Goal: Obtain resource: Download file/media

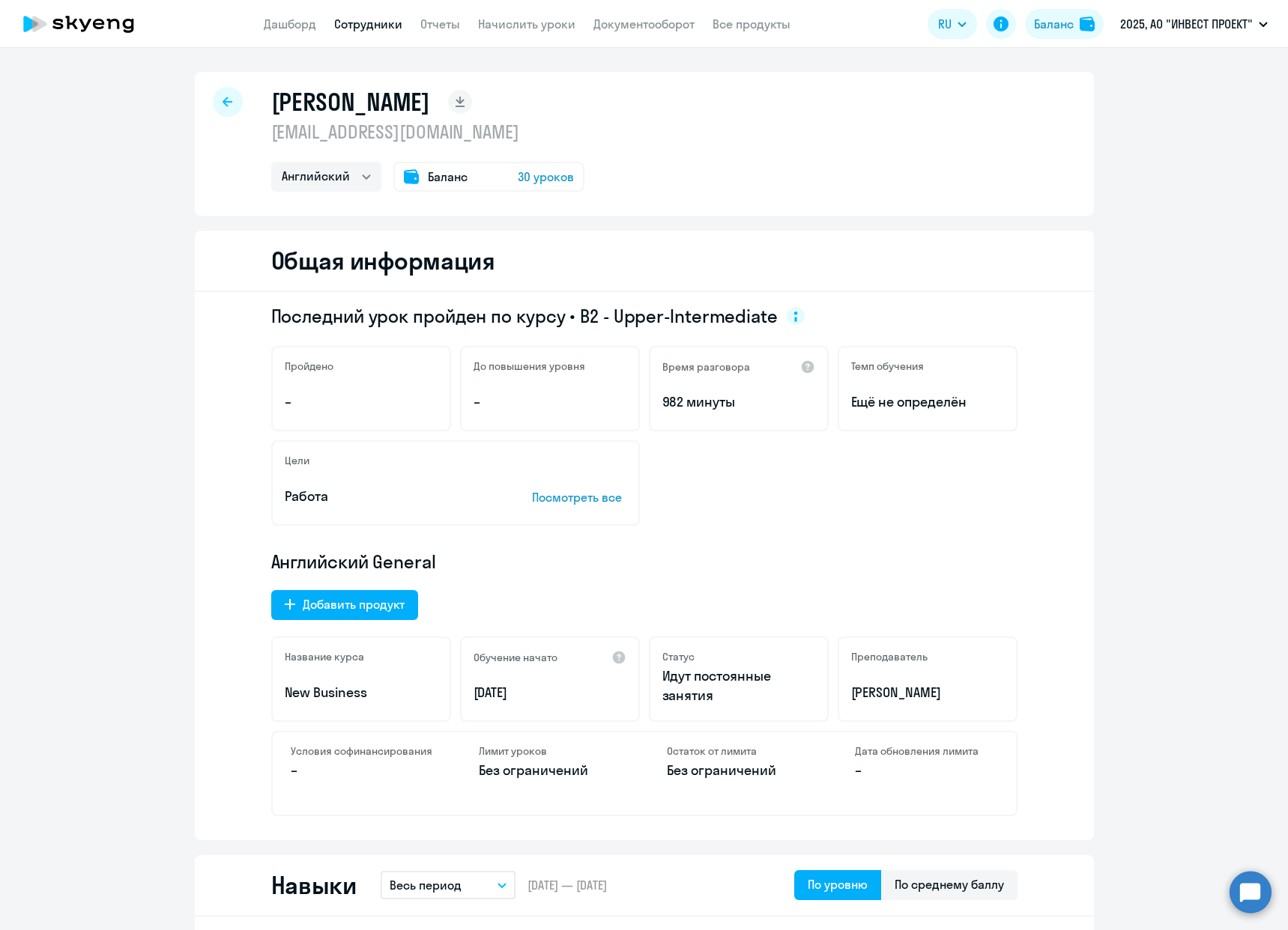
select select "english"
click at [645, 17] on link "Документооборот" at bounding box center [644, 23] width 101 height 15
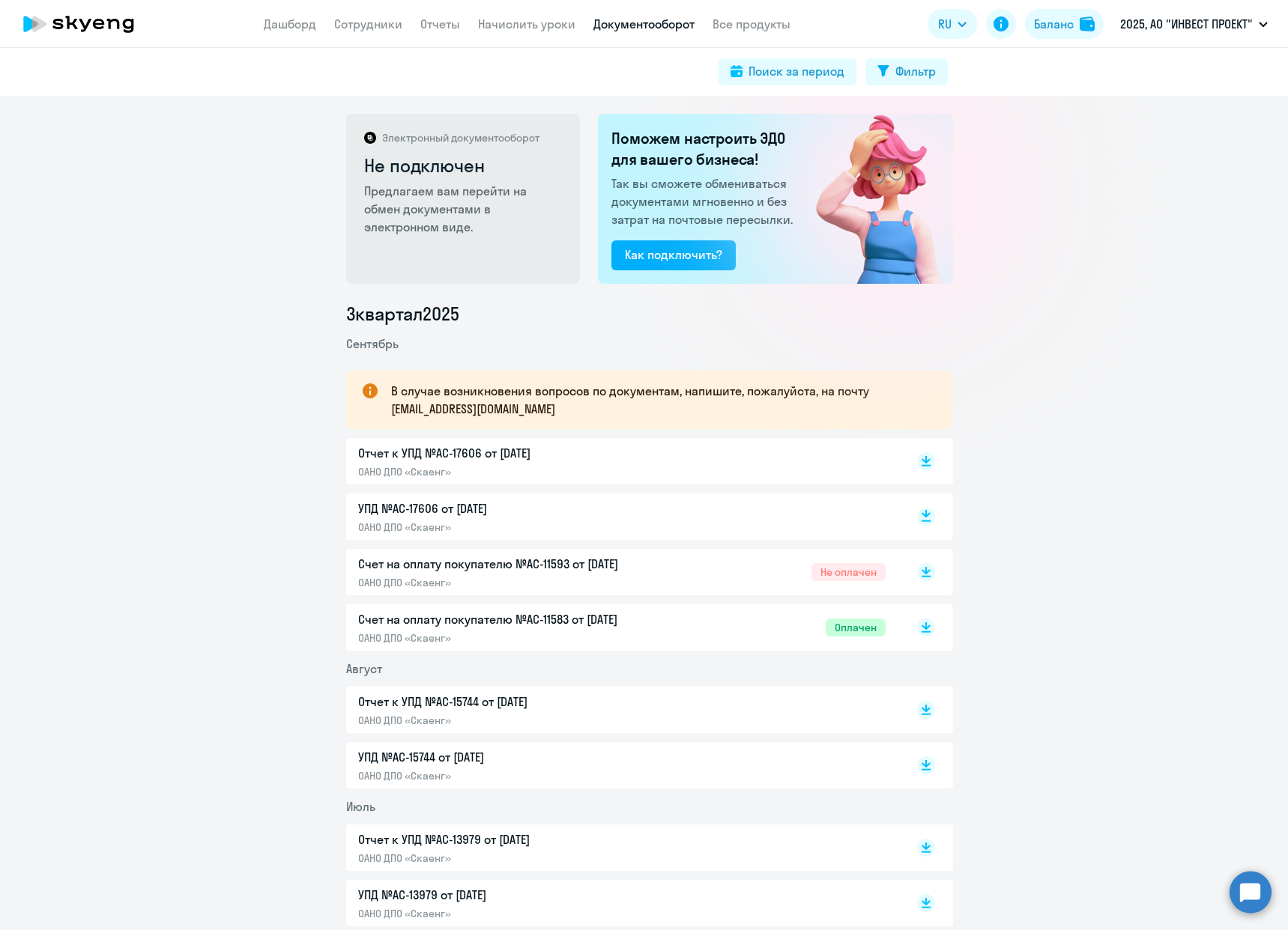
click at [918, 519] on rect at bounding box center [926, 517] width 18 height 18
click at [921, 458] on icon at bounding box center [926, 458] width 9 height 7
click at [1221, 282] on div "Электронный документооборот Не подключен Предлагаем вам перейти на обмен докуме…" at bounding box center [644, 512] width 1288 height 834
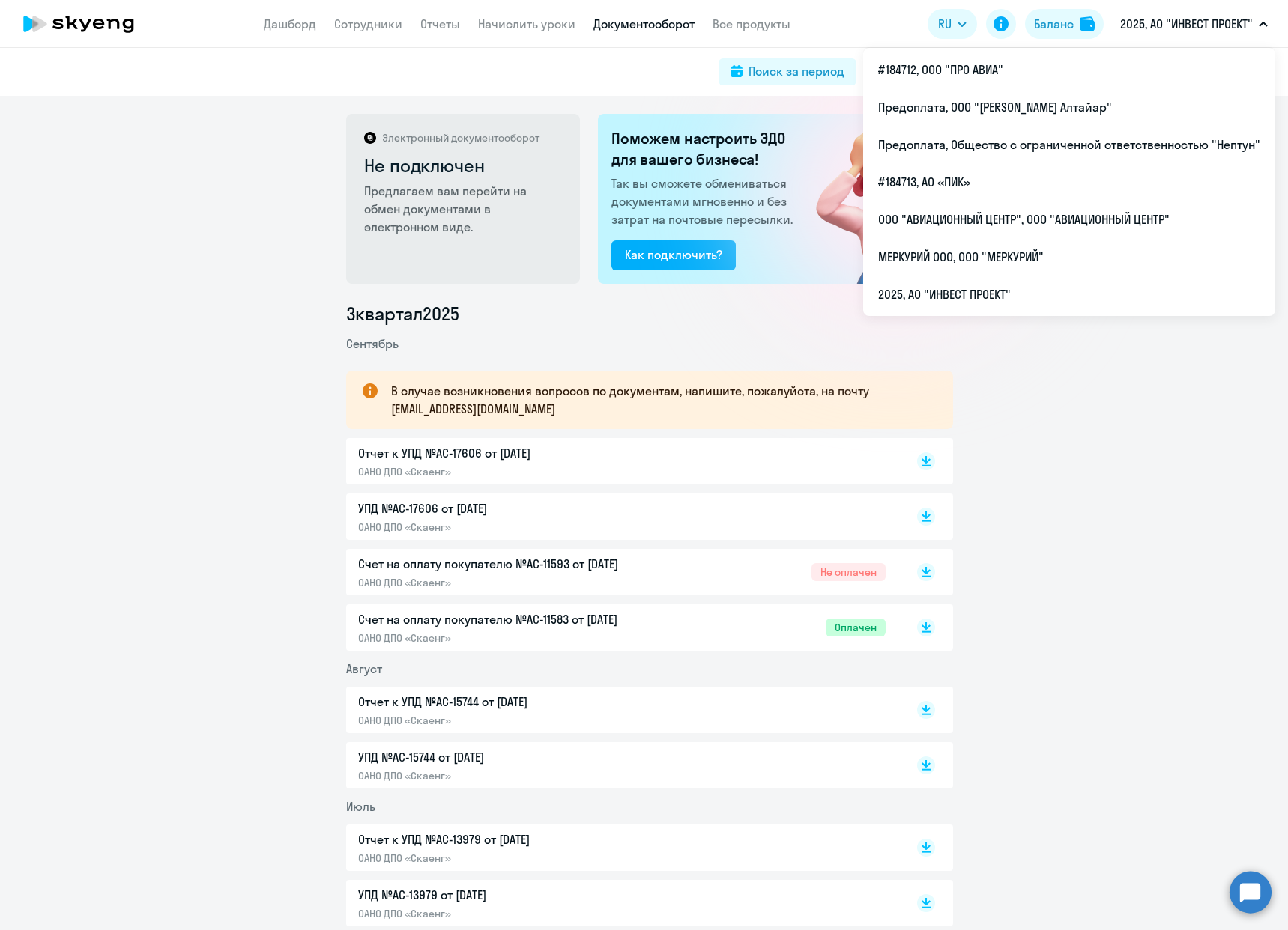
click at [1251, 32] on p "2025, АО "ИНВЕСТ ПРОЕКТ"" at bounding box center [1185, 24] width 132 height 18
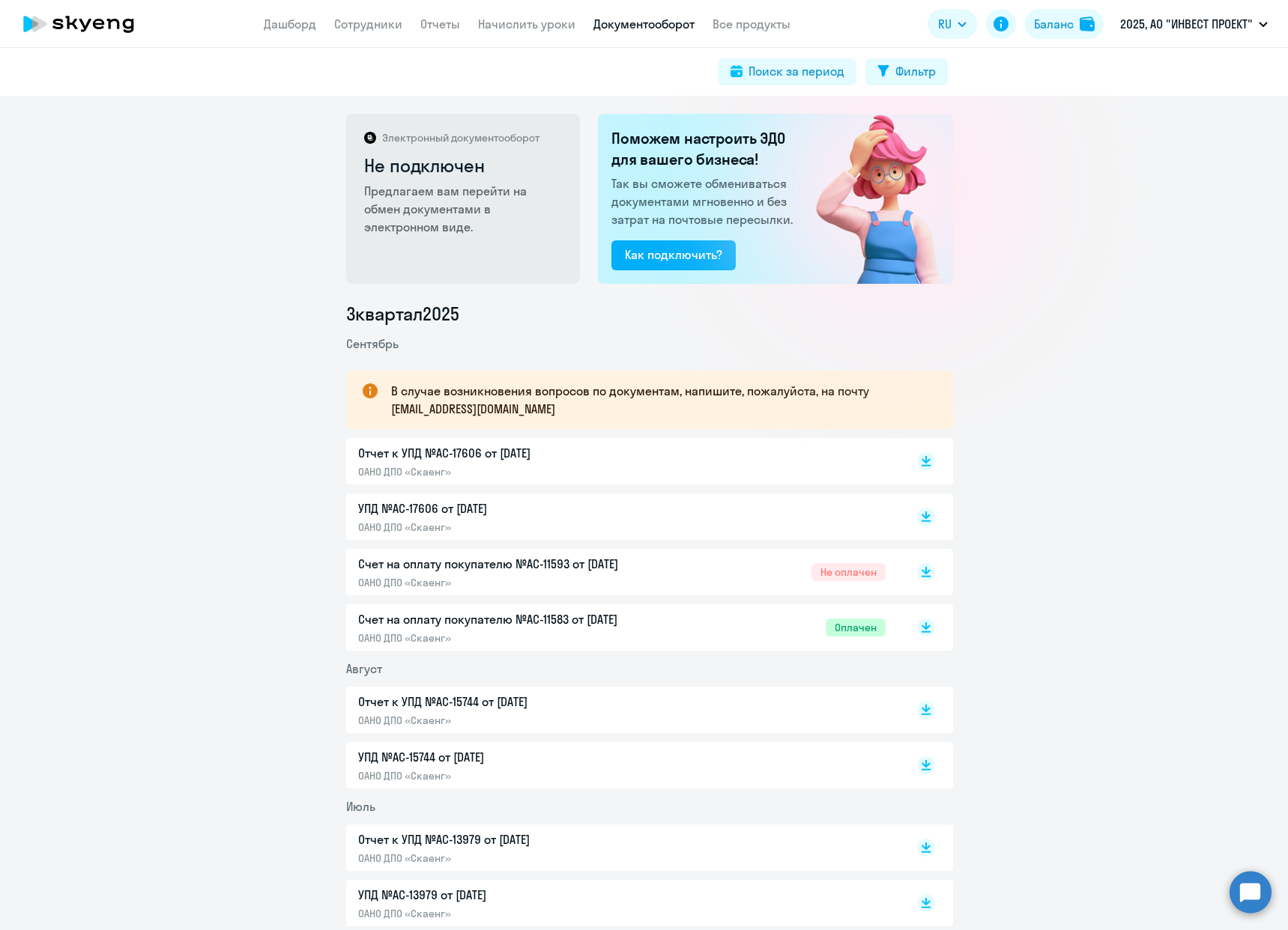
click at [1249, 31] on p "2025, АО "ИНВЕСТ ПРОЕКТ"" at bounding box center [1185, 24] width 132 height 18
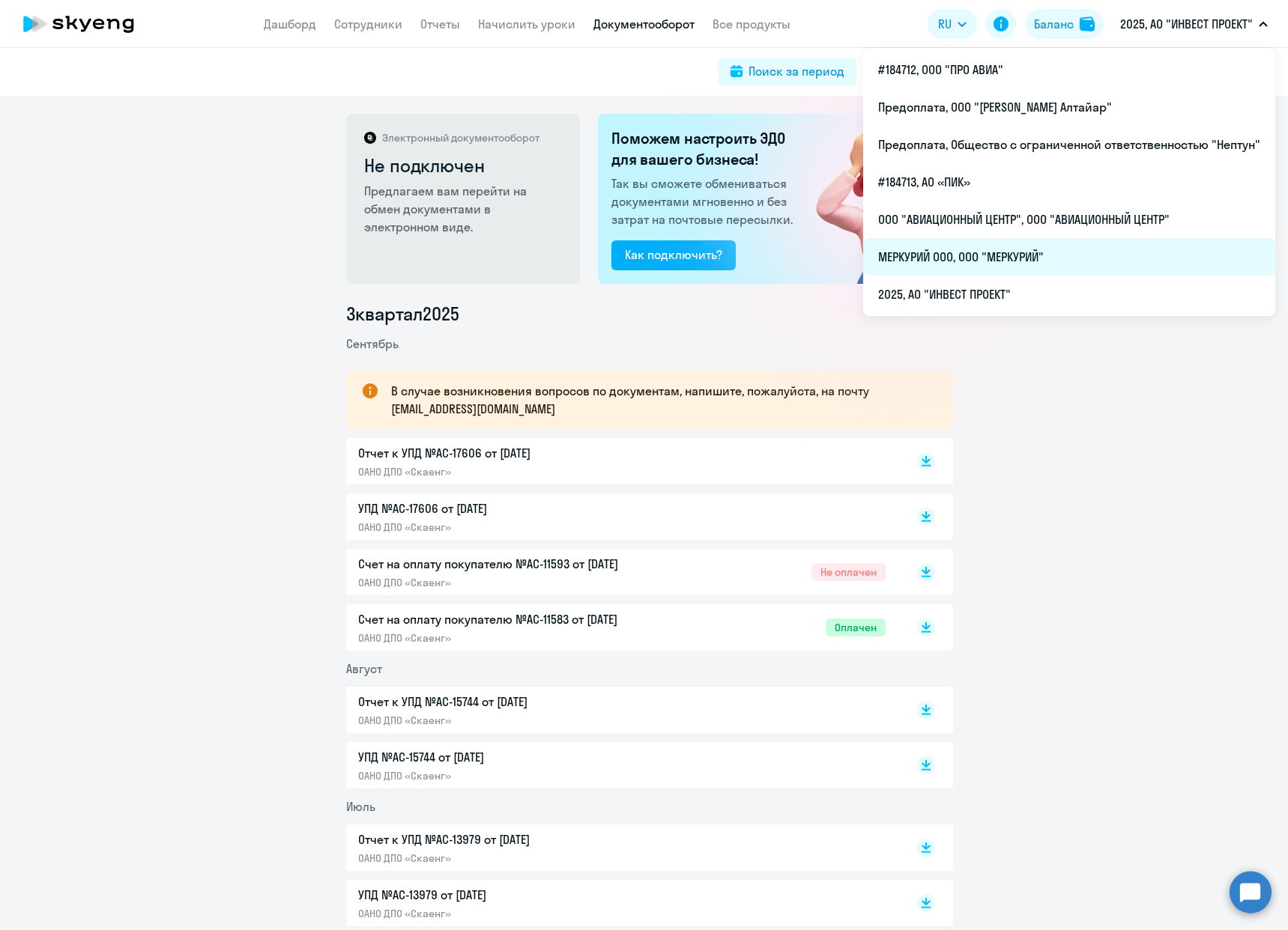
click at [1022, 258] on li "МЕРКУРИЙ ООО, ООО "МЕРКУРИЙ"" at bounding box center [1068, 257] width 412 height 38
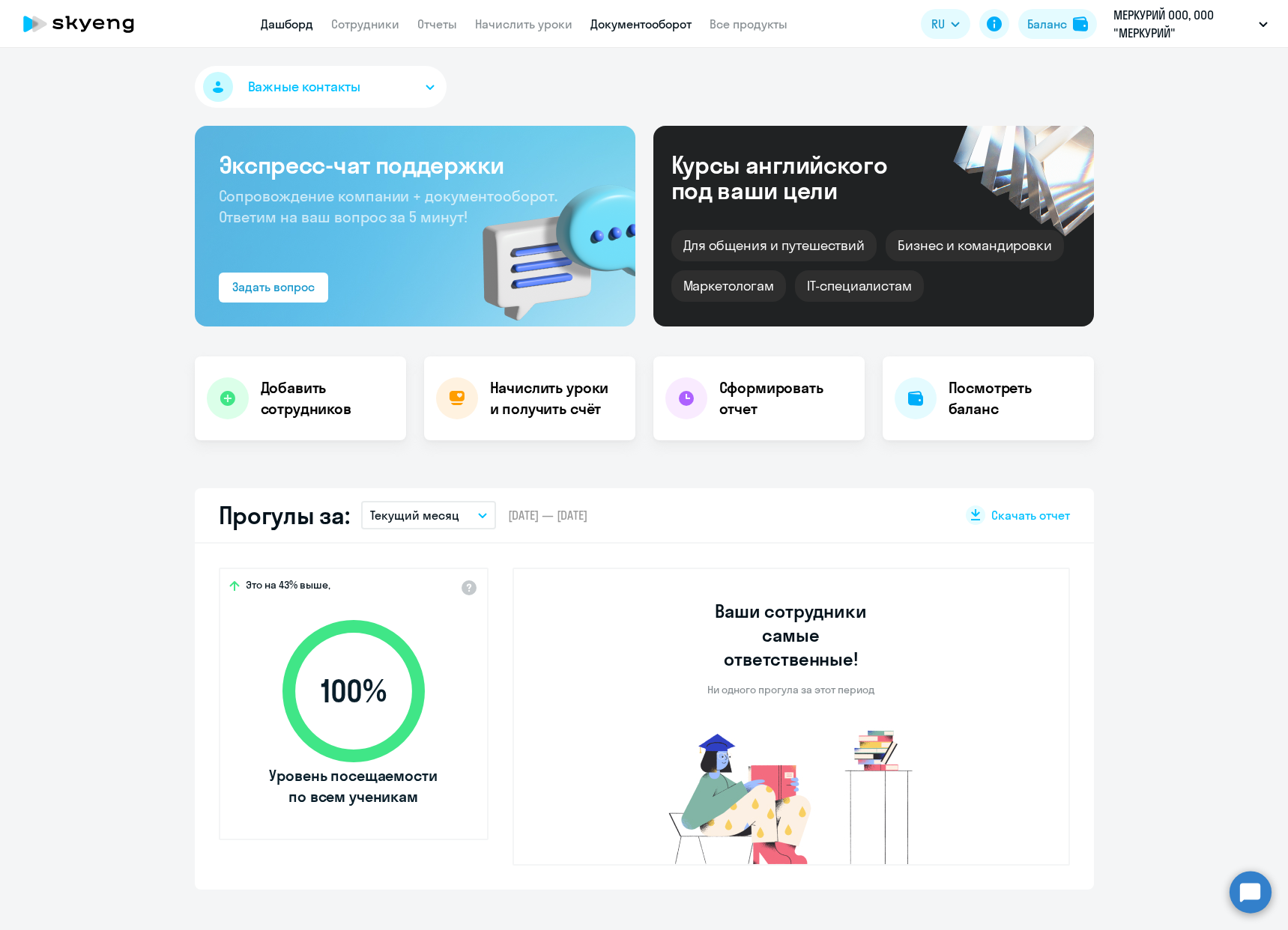
click at [669, 23] on link "Документооборот" at bounding box center [640, 23] width 101 height 15
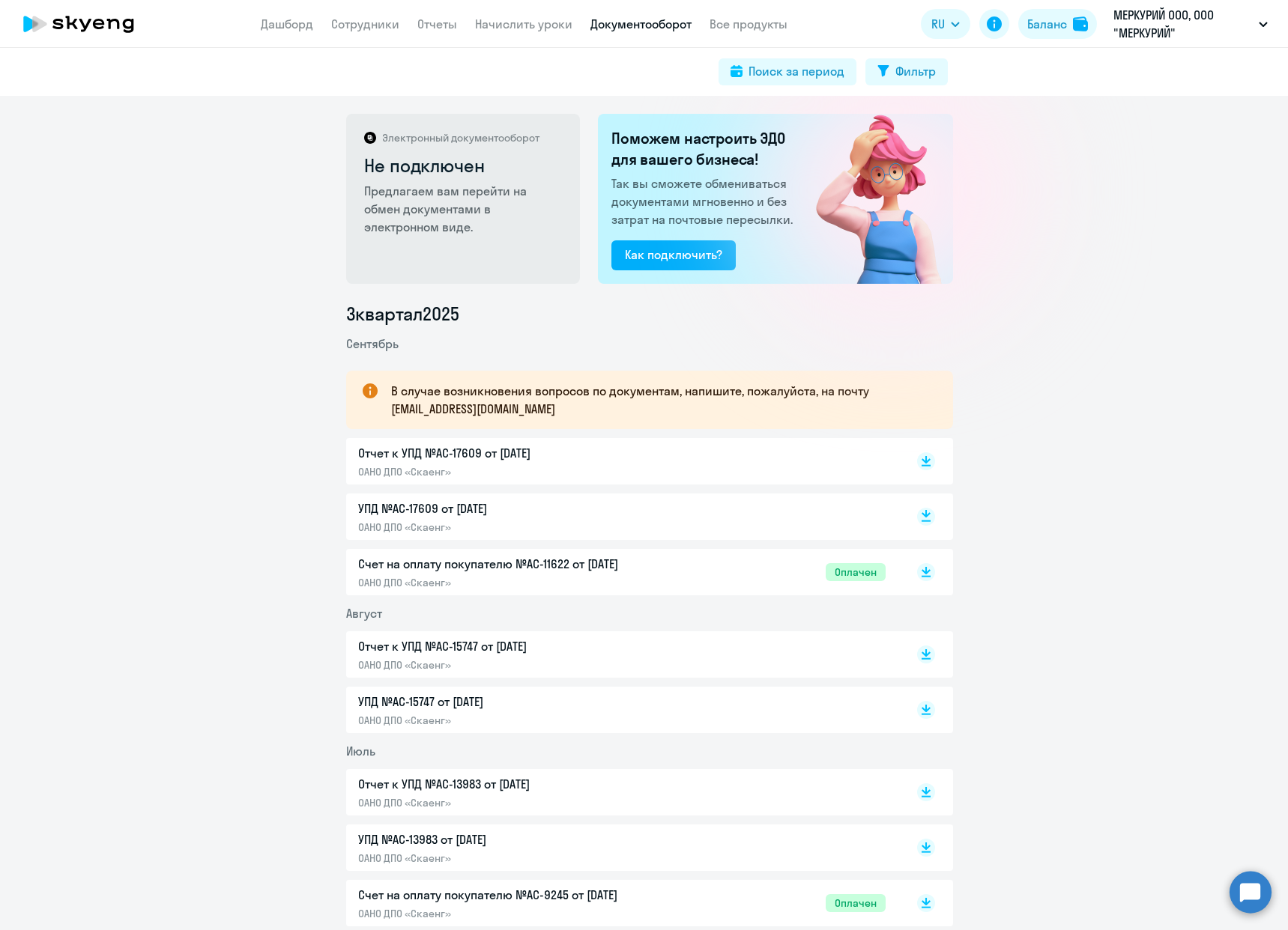
click at [921, 515] on icon at bounding box center [926, 513] width 9 height 7
click at [928, 465] on rect at bounding box center [926, 461] width 18 height 18
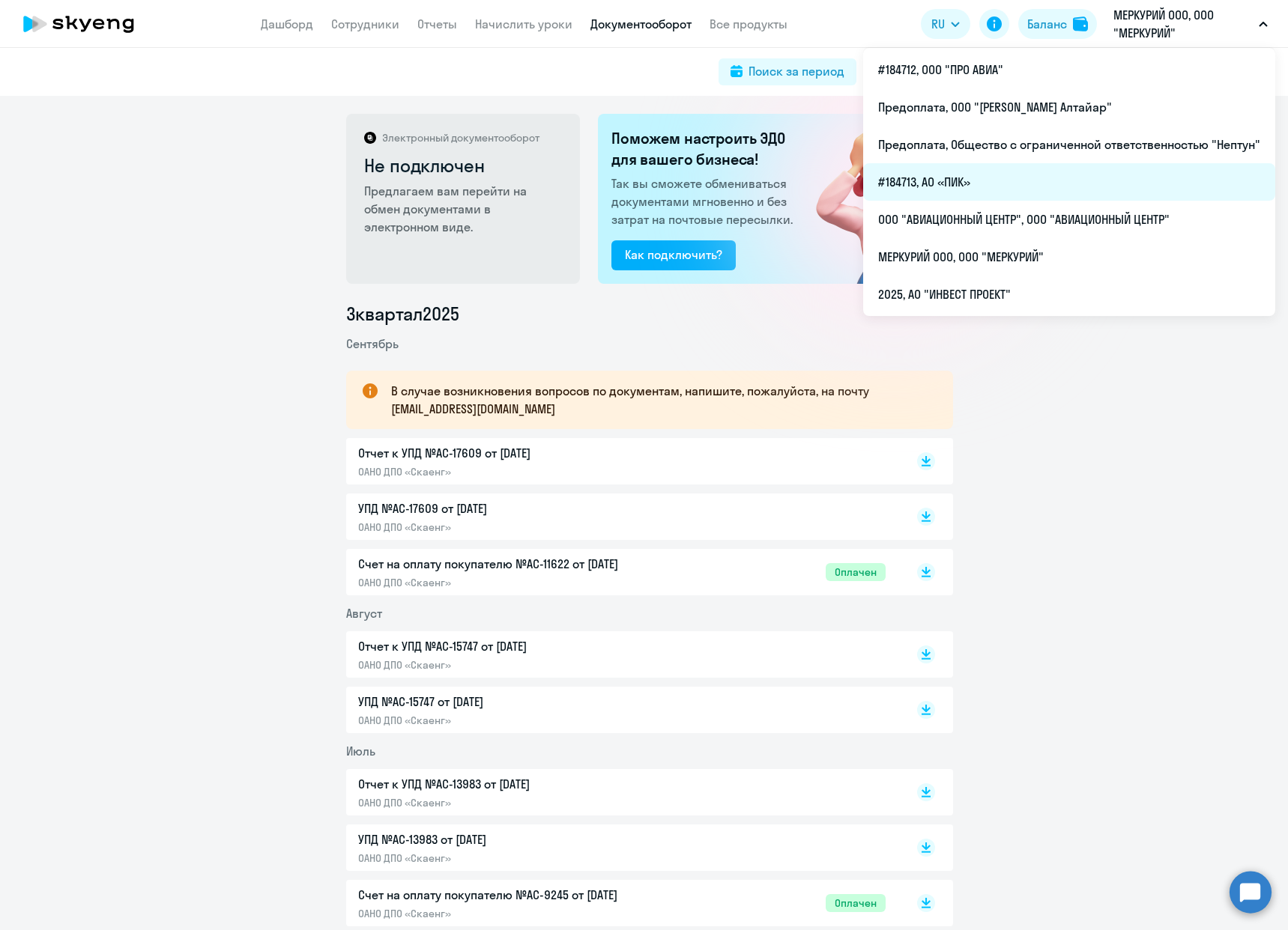
click at [1124, 173] on li "#184713, АО «ПИК»" at bounding box center [1068, 182] width 412 height 38
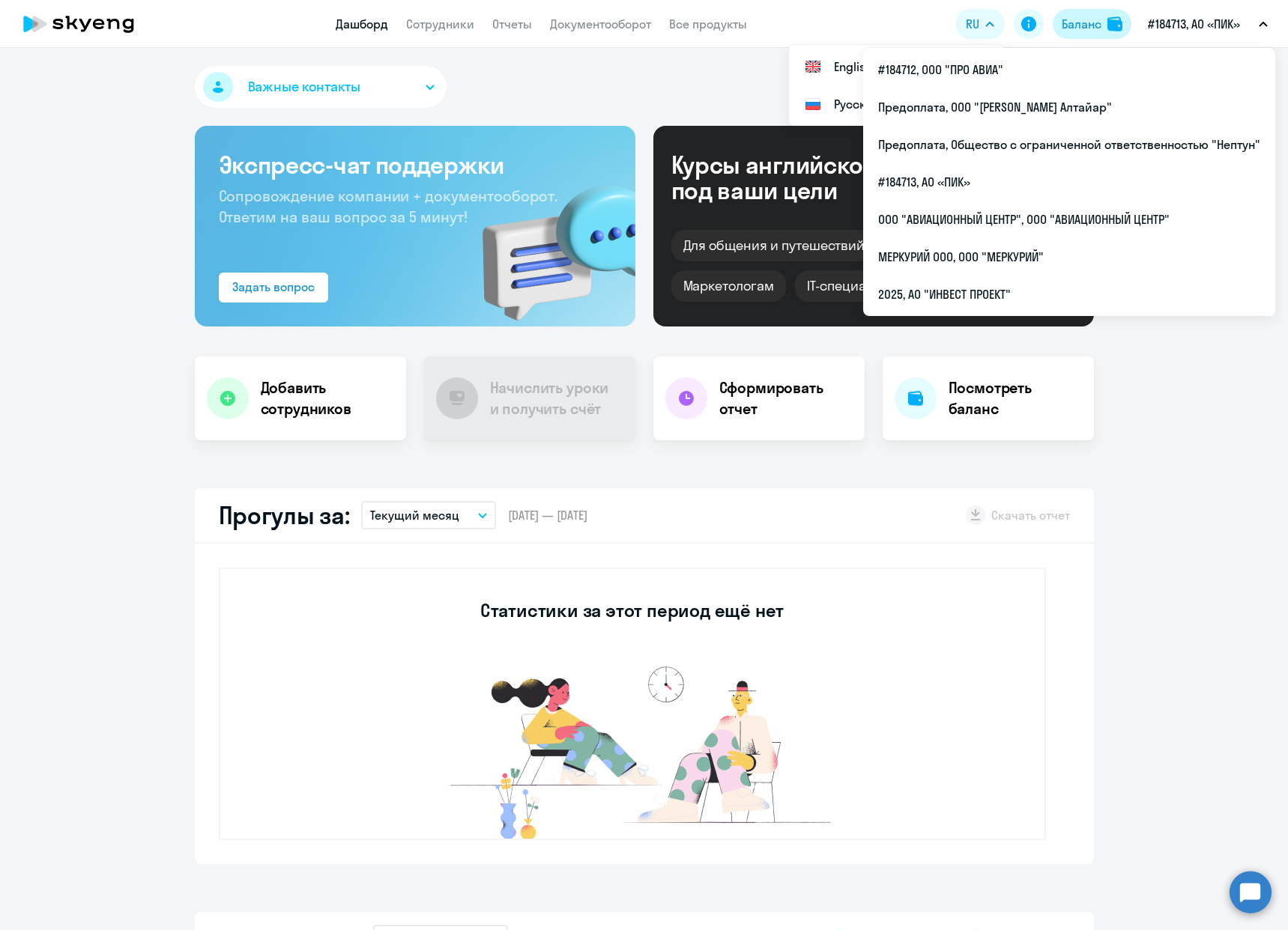
click at [1109, 21] on img at bounding box center [1114, 23] width 15 height 15
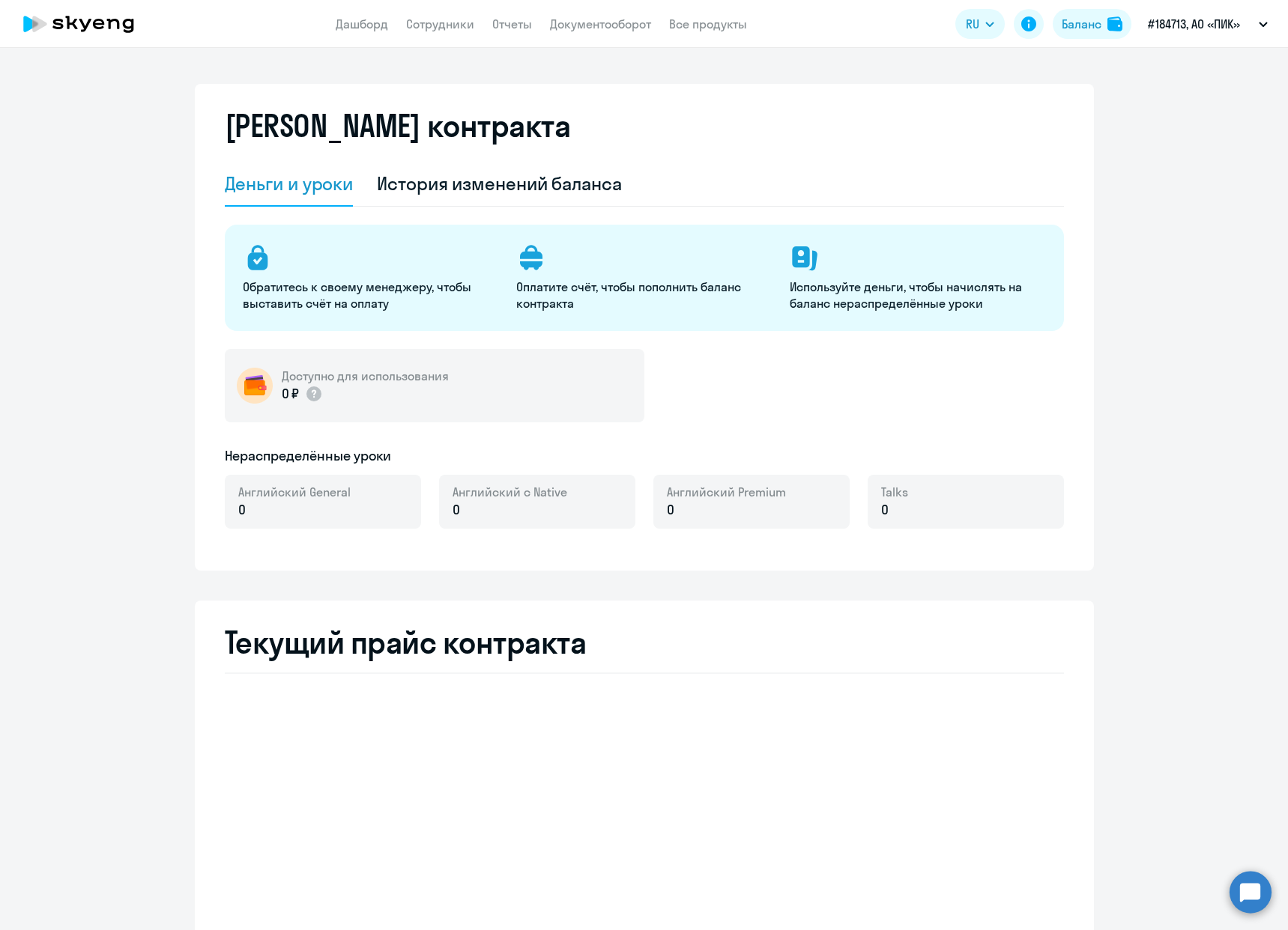
select select "english_adult_not_native_speaker"
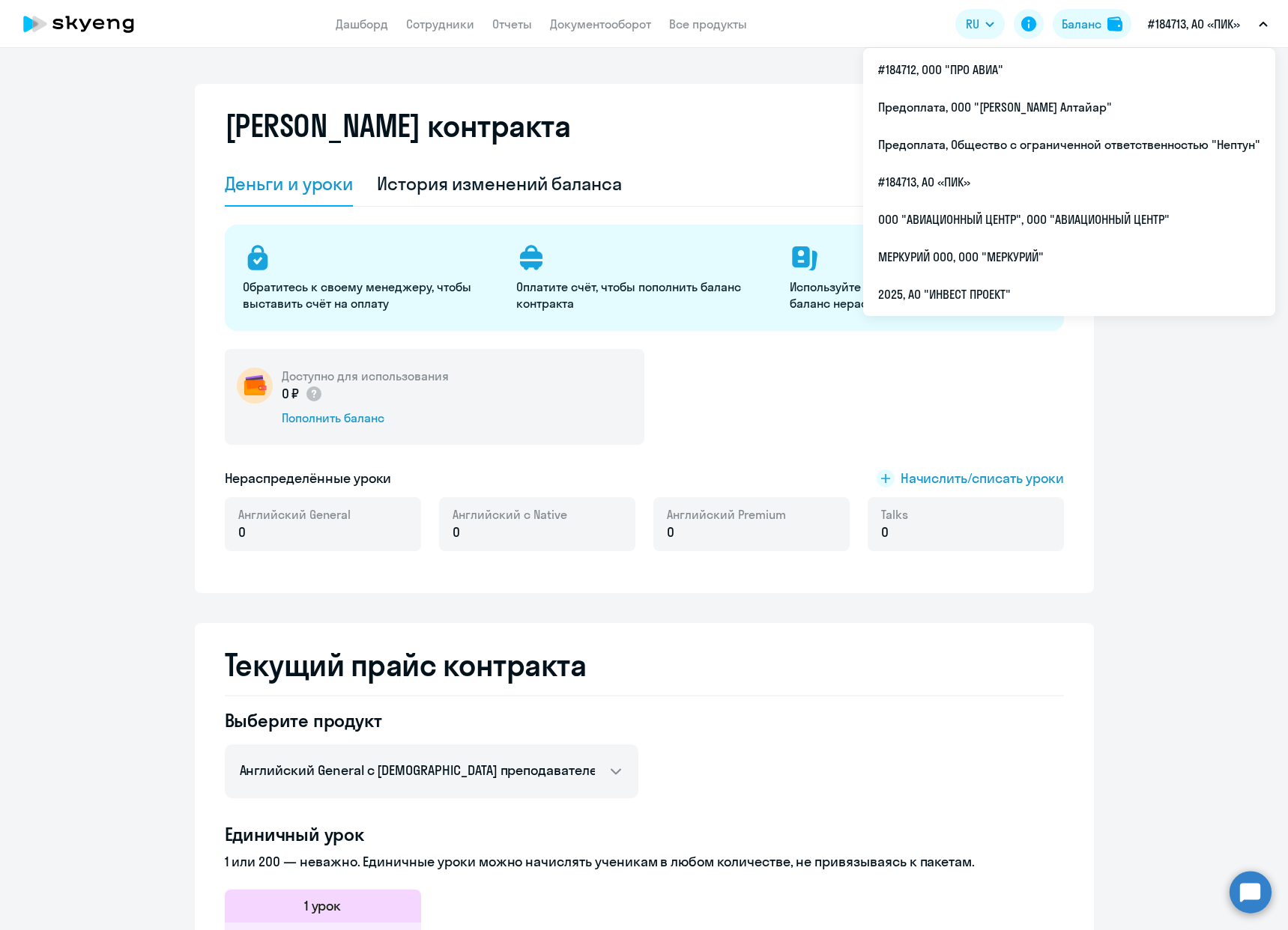
click at [1246, 24] on button "#184713, АО «ПИК»" at bounding box center [1208, 24] width 135 height 36
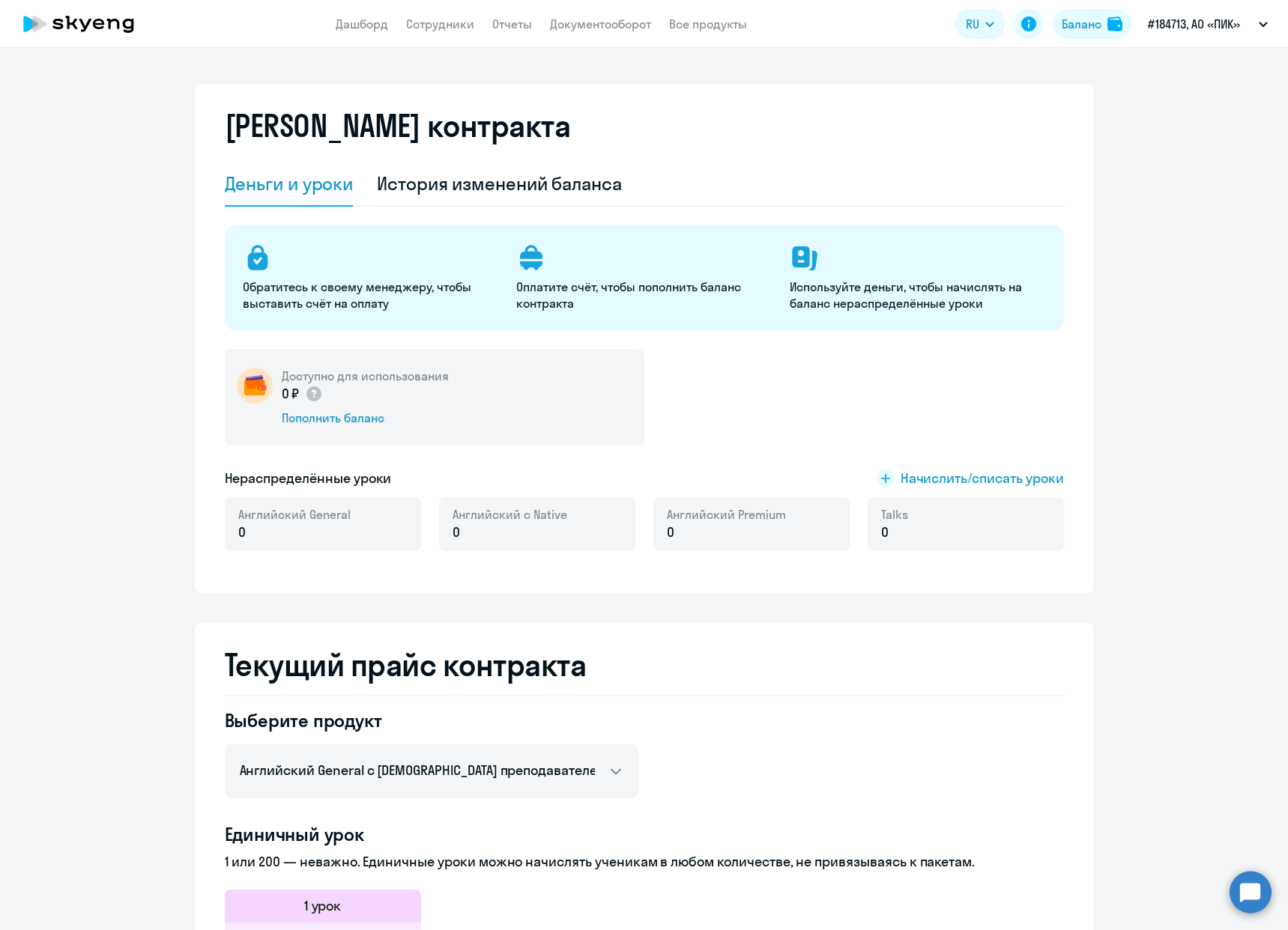
click at [1246, 24] on button "#184713, АО «ПИК»" at bounding box center [1208, 24] width 135 height 36
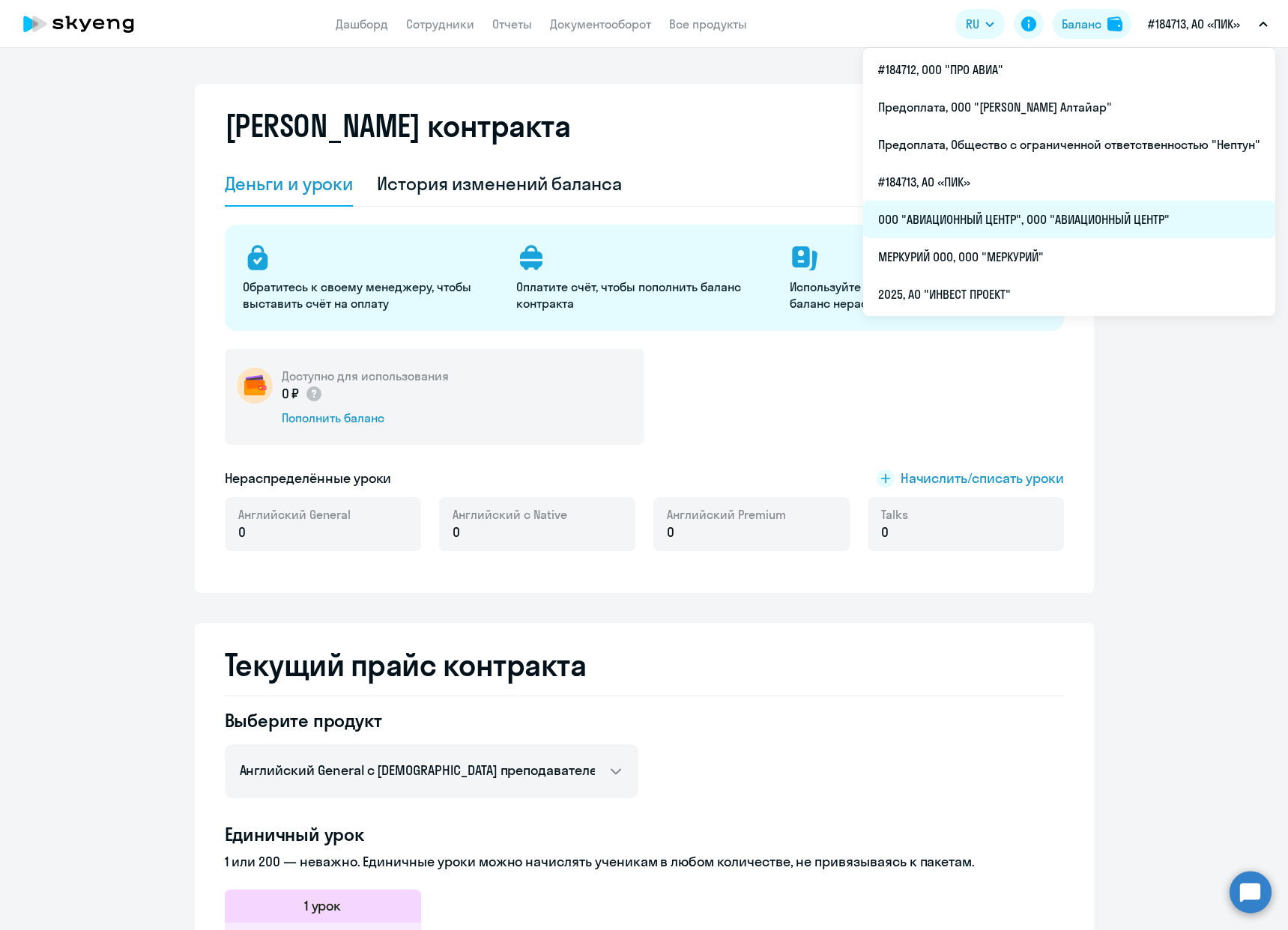
click at [1026, 221] on li "ООО "АВИАЦИОННЫЙ ЦЕНТР", ООО "АВИАЦИОННЫЙ ЦЕНТР"" at bounding box center [1068, 220] width 412 height 38
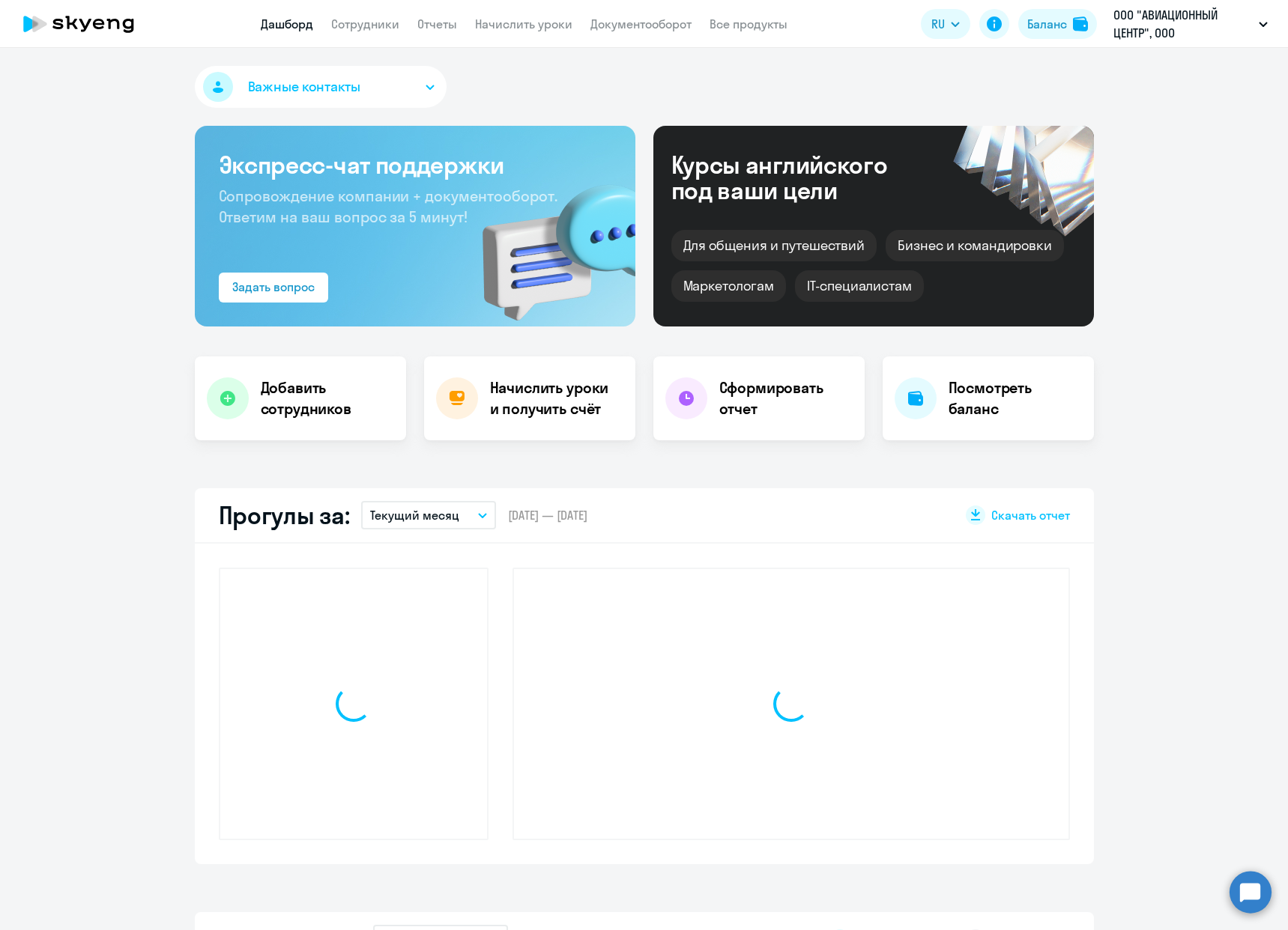
select select "30"
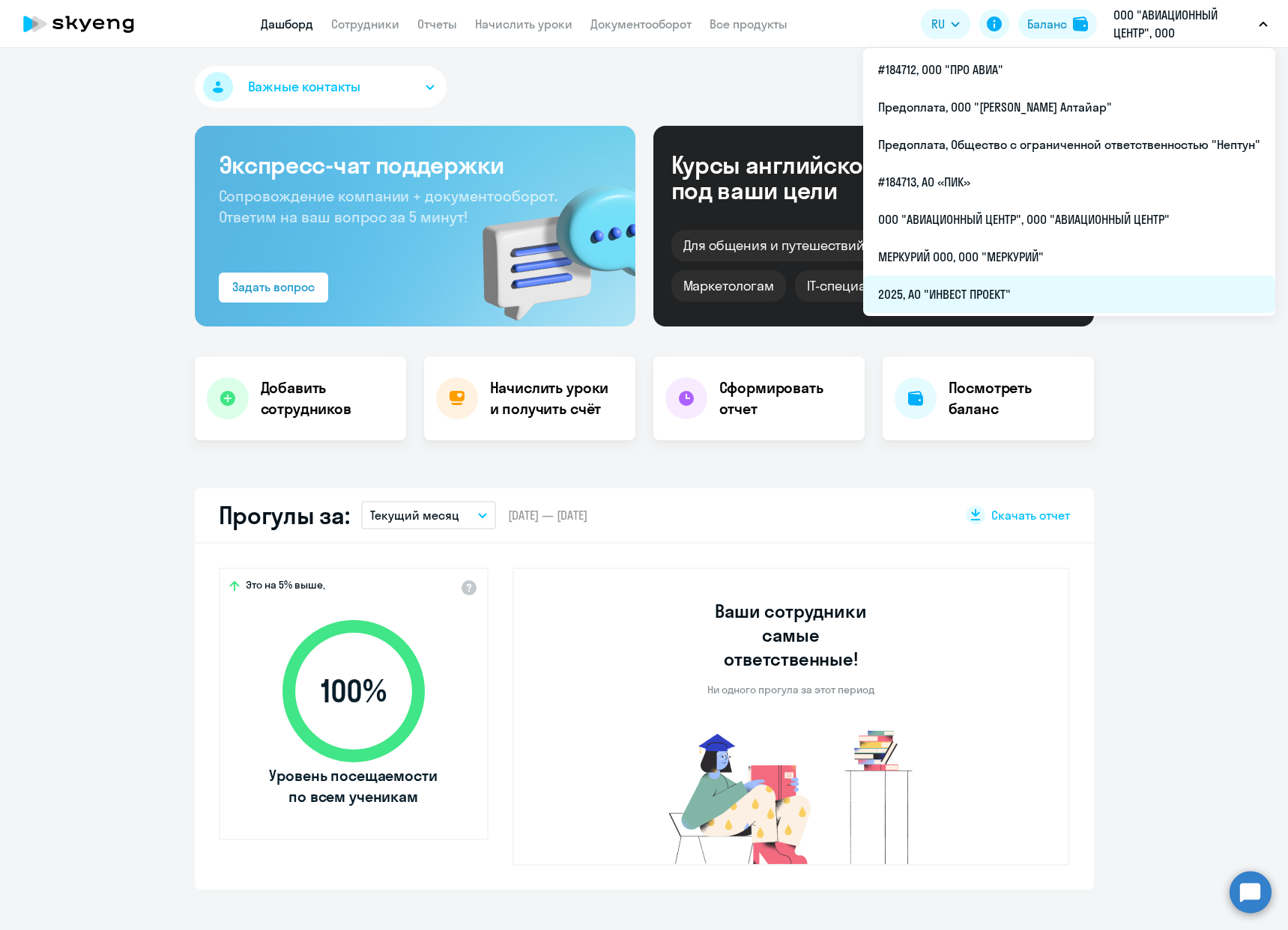
click at [972, 292] on li "2025, АО "ИНВЕСТ ПРОЕКТ"" at bounding box center [1068, 294] width 412 height 38
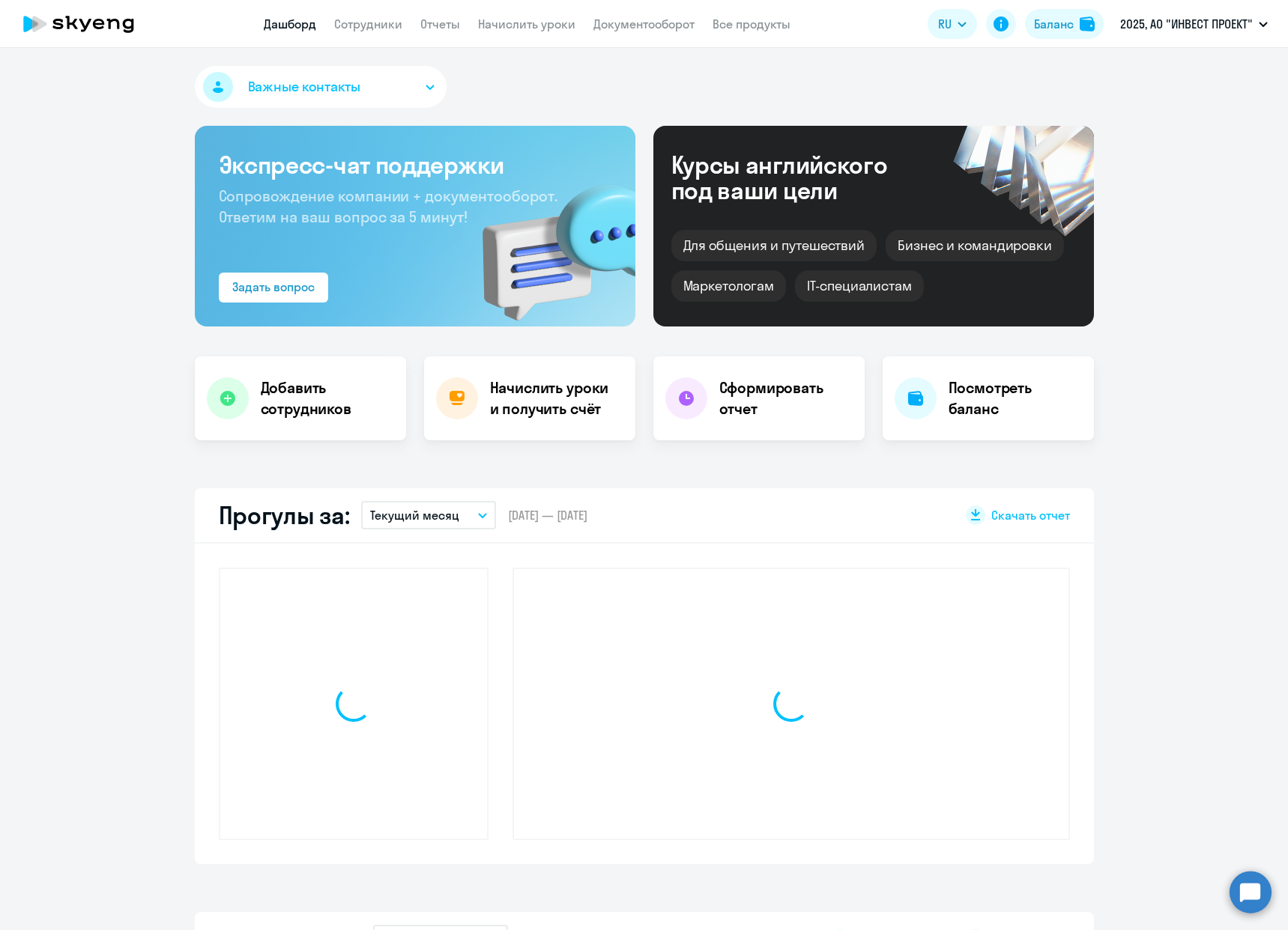
select select "30"
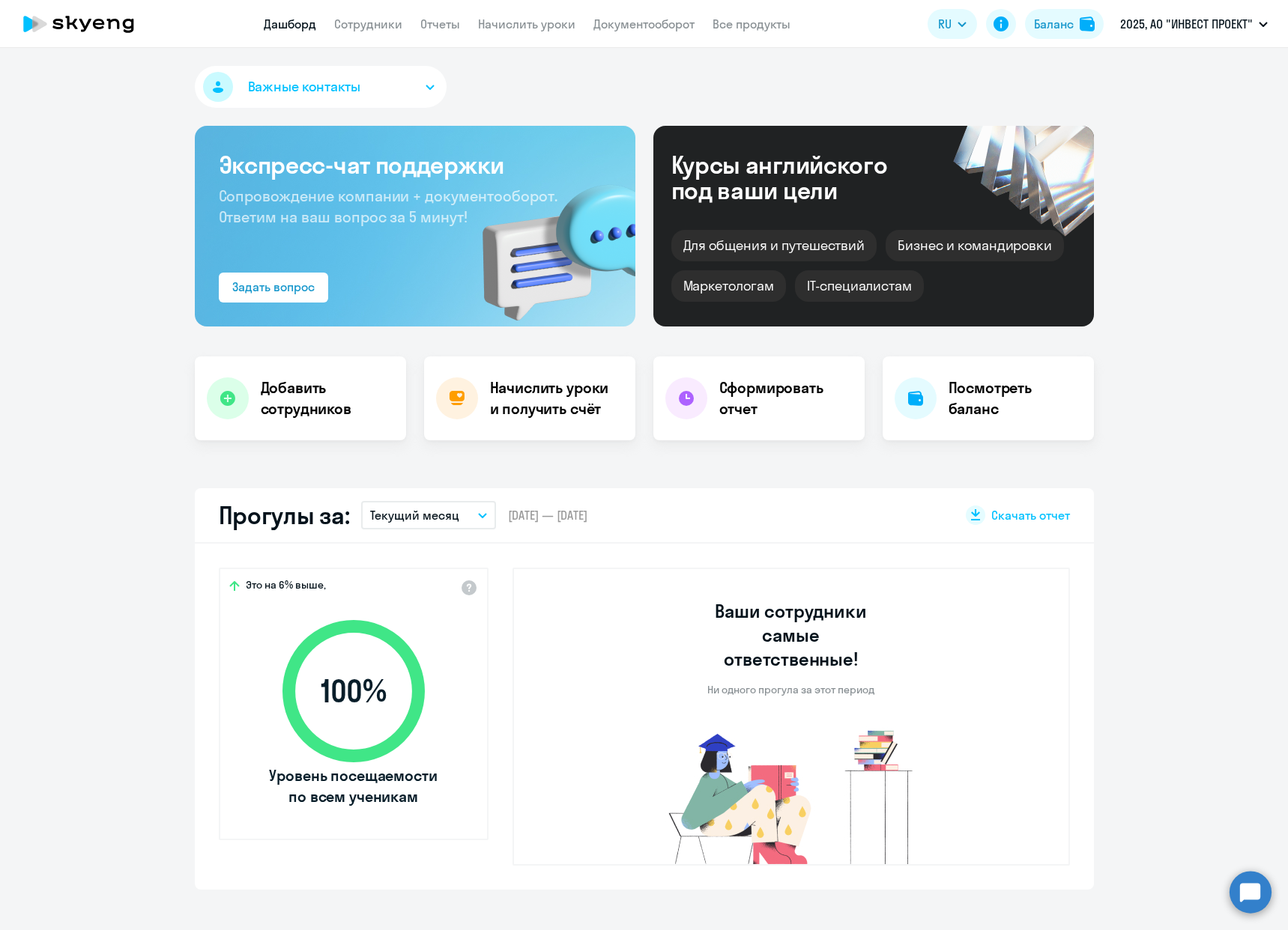
click at [677, 33] on app-header "Дашборд Сотрудники Отчеты Начислить уроки Документооборот Все продукты Дашборд …" at bounding box center [644, 23] width 1288 height 48
click at [676, 26] on link "Документооборот" at bounding box center [644, 23] width 101 height 15
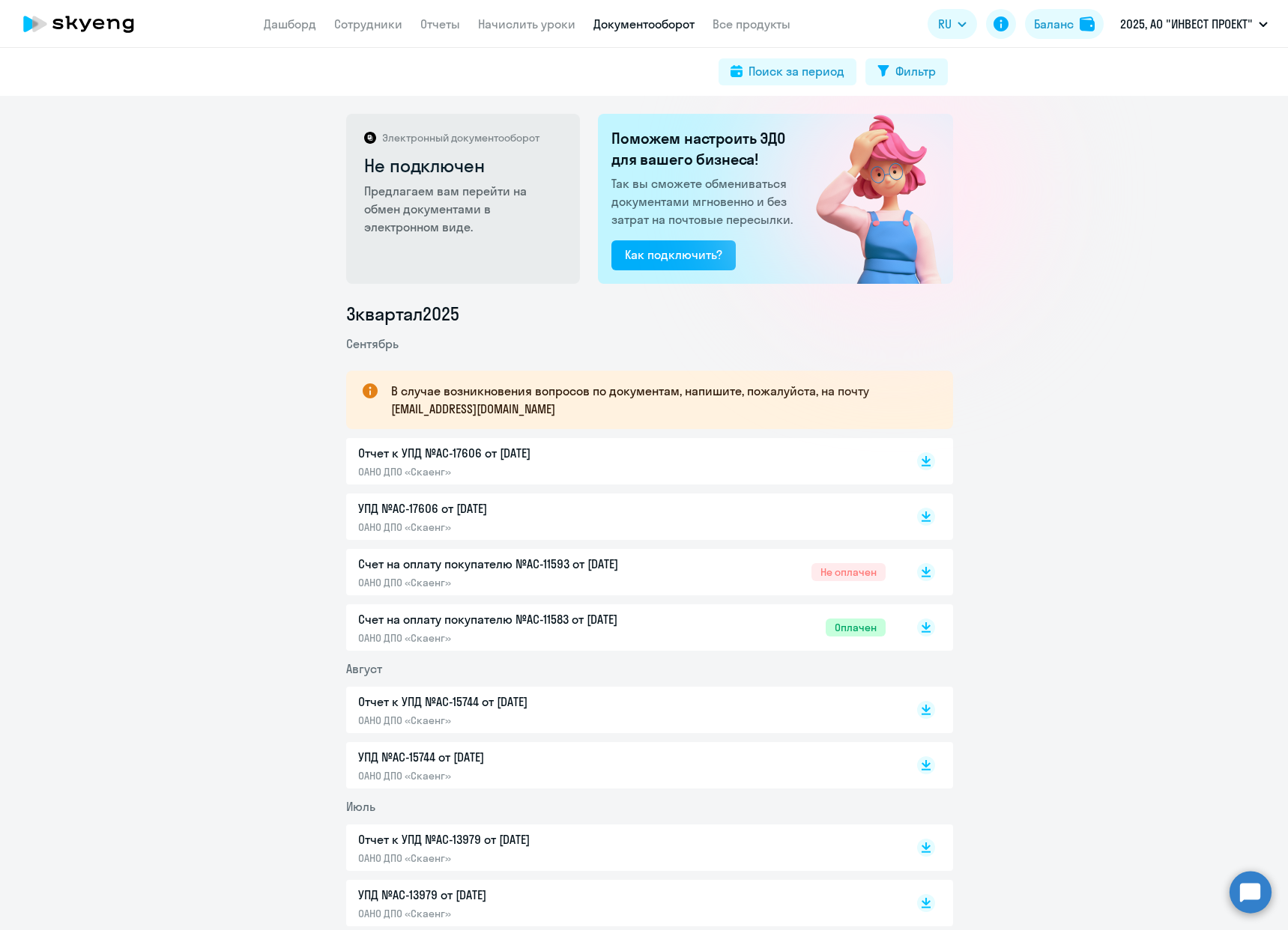
click at [516, 460] on p "Отчет к УПД №AC-17606 от [DATE]" at bounding box center [515, 453] width 314 height 18
